Goal: Go to known website: Access a specific website the user already knows

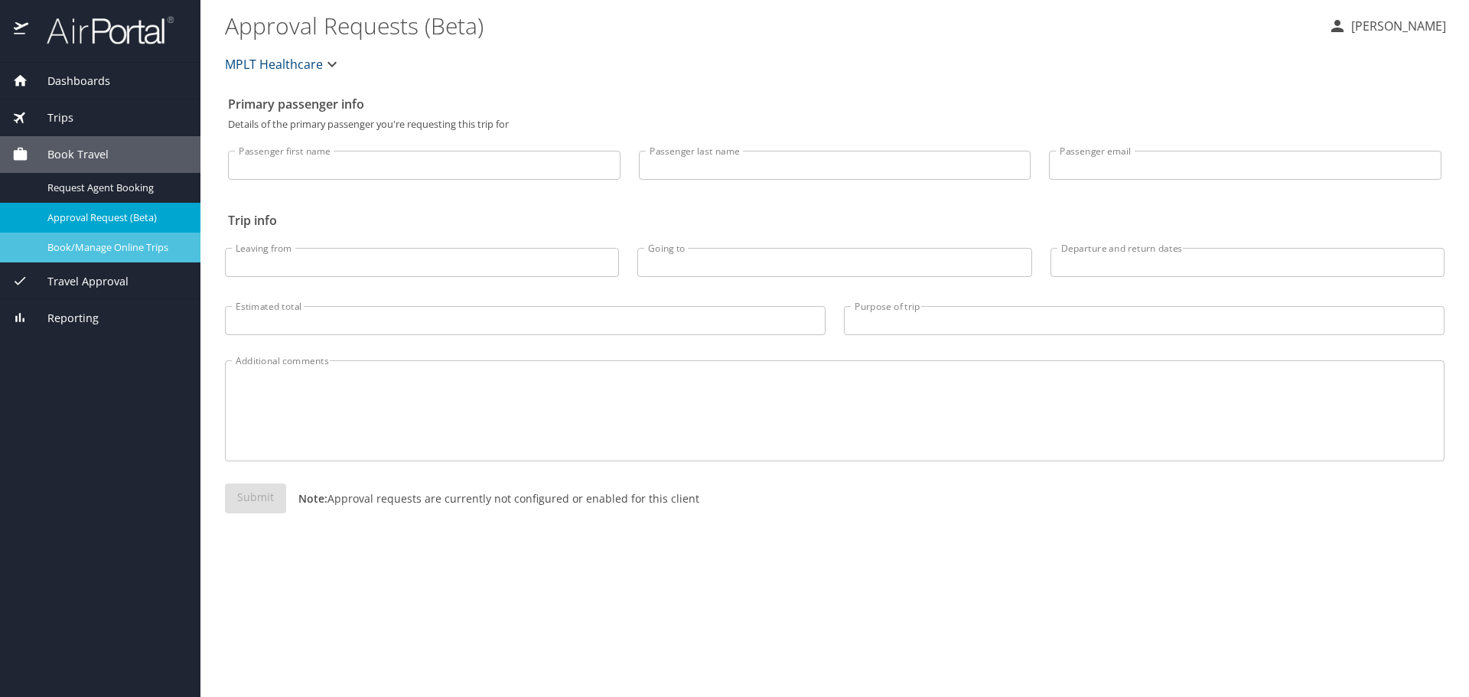
click at [146, 254] on span "Book/Manage Online Trips" at bounding box center [114, 247] width 135 height 15
